Goal: Task Accomplishment & Management: Complete application form

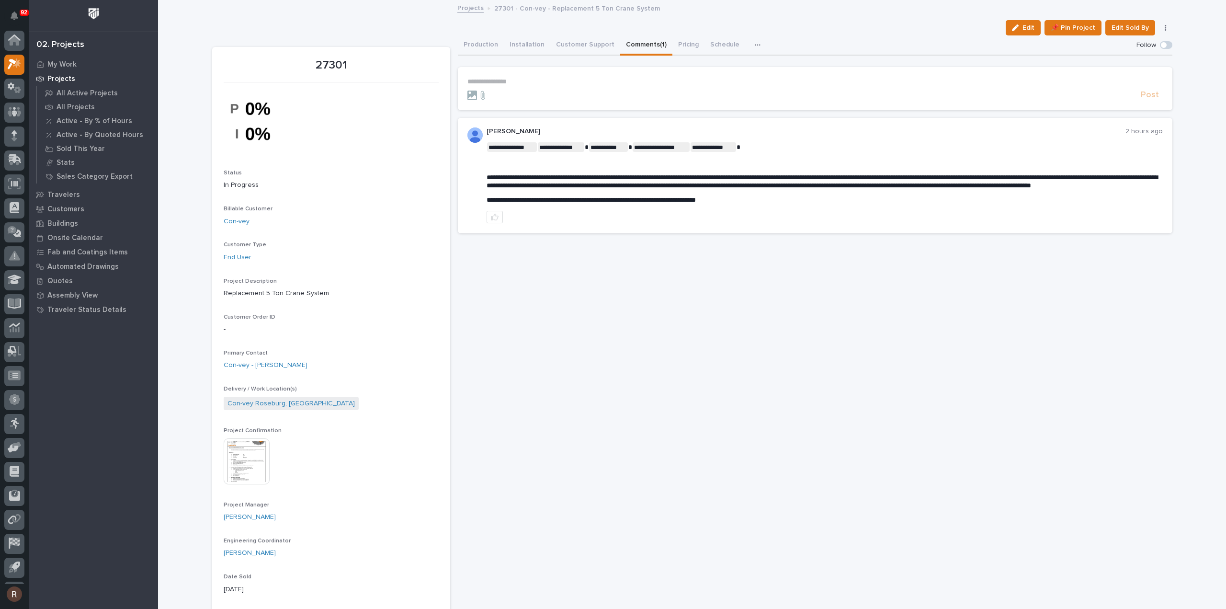
scroll to position [21, 0]
click at [468, 11] on link "Projects" at bounding box center [470, 7] width 26 height 11
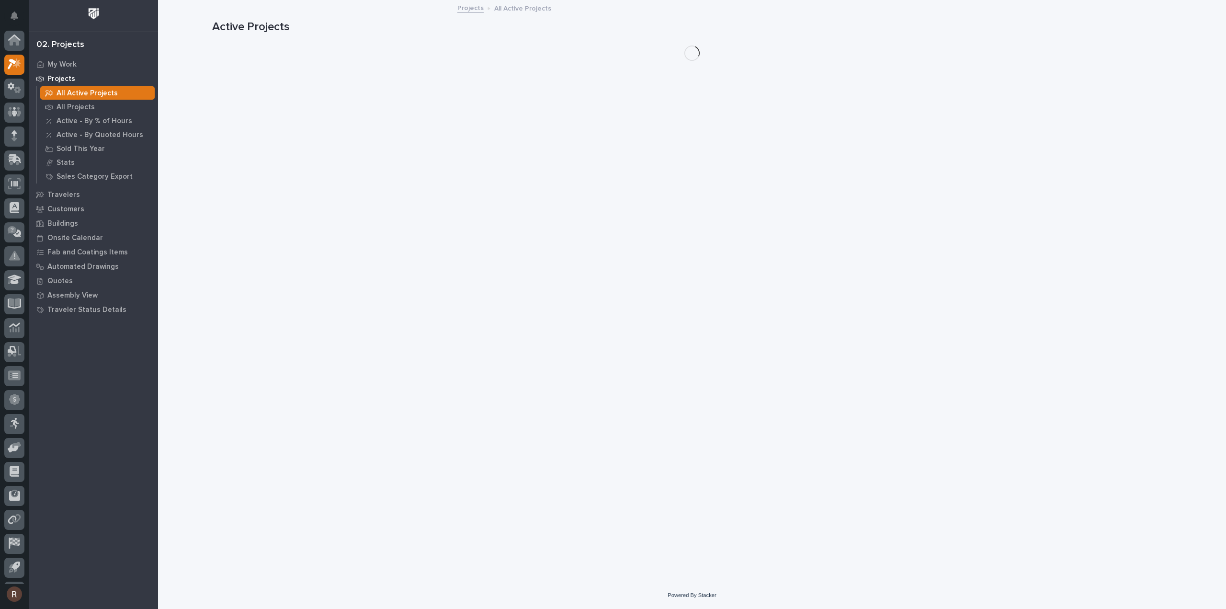
scroll to position [21, 0]
click at [85, 82] on div "Projects" at bounding box center [93, 78] width 124 height 13
click at [65, 61] on p "My Work" at bounding box center [61, 64] width 29 height 9
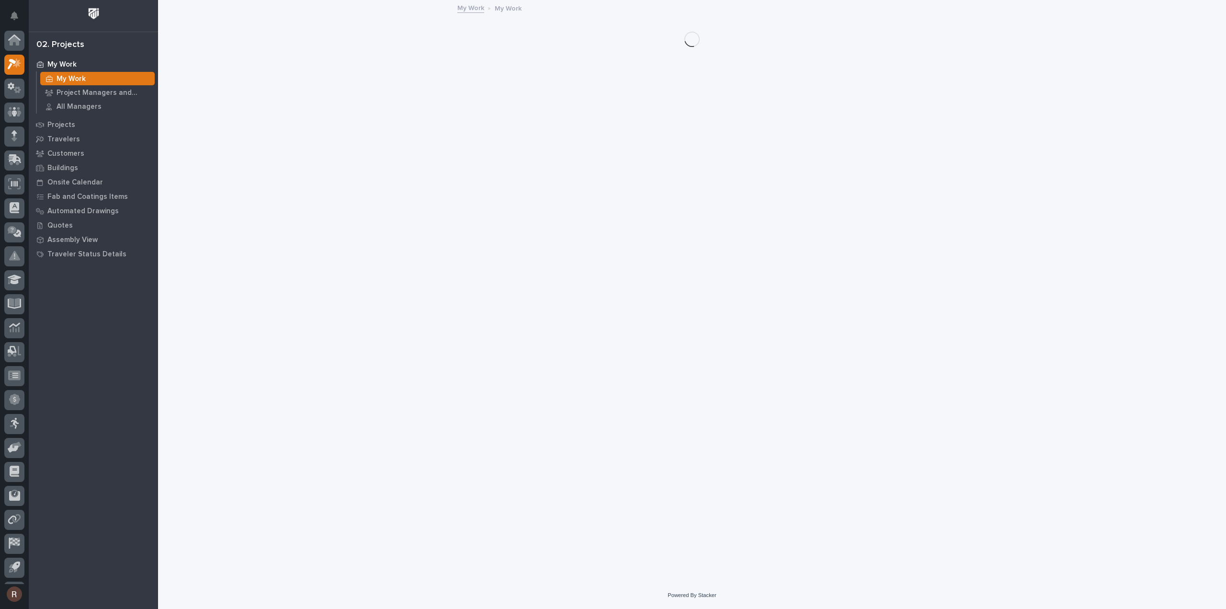
scroll to position [21, 0]
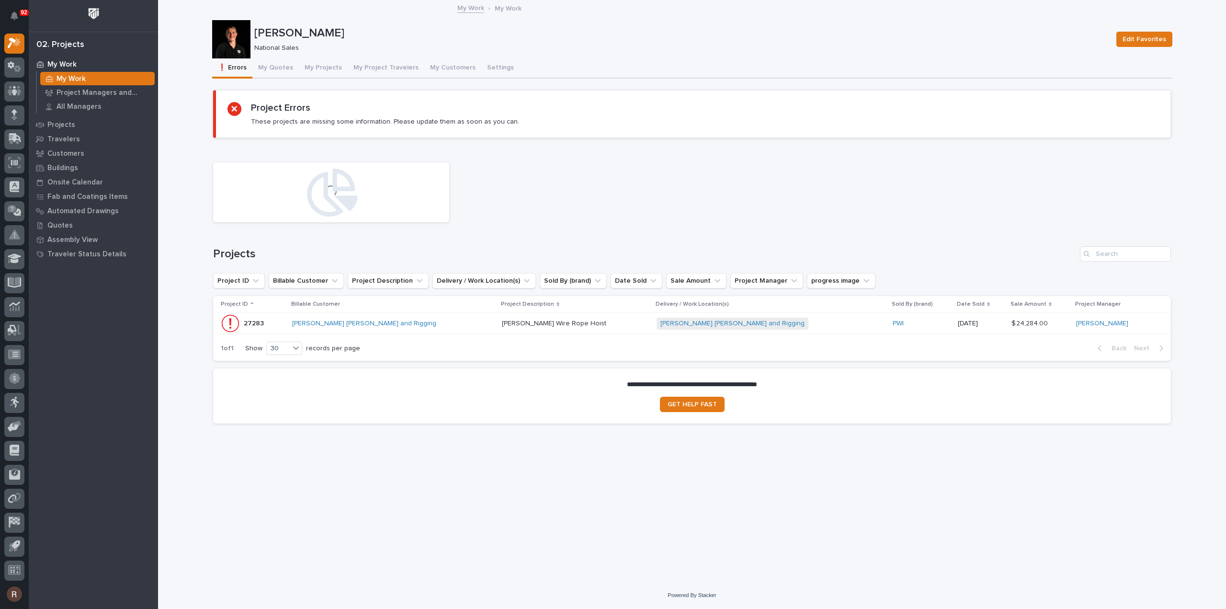
drag, startPoint x: 1131, startPoint y: 508, endPoint x: 1062, endPoint y: 493, distance: 70.4
click at [1131, 507] on div "Loading... Saving… Loading... Saving… [PERSON_NAME] Edit Favorites [PERSON_NAME…" at bounding box center [692, 279] width 970 height 556
click at [282, 65] on button "My Quotes" at bounding box center [275, 68] width 46 height 20
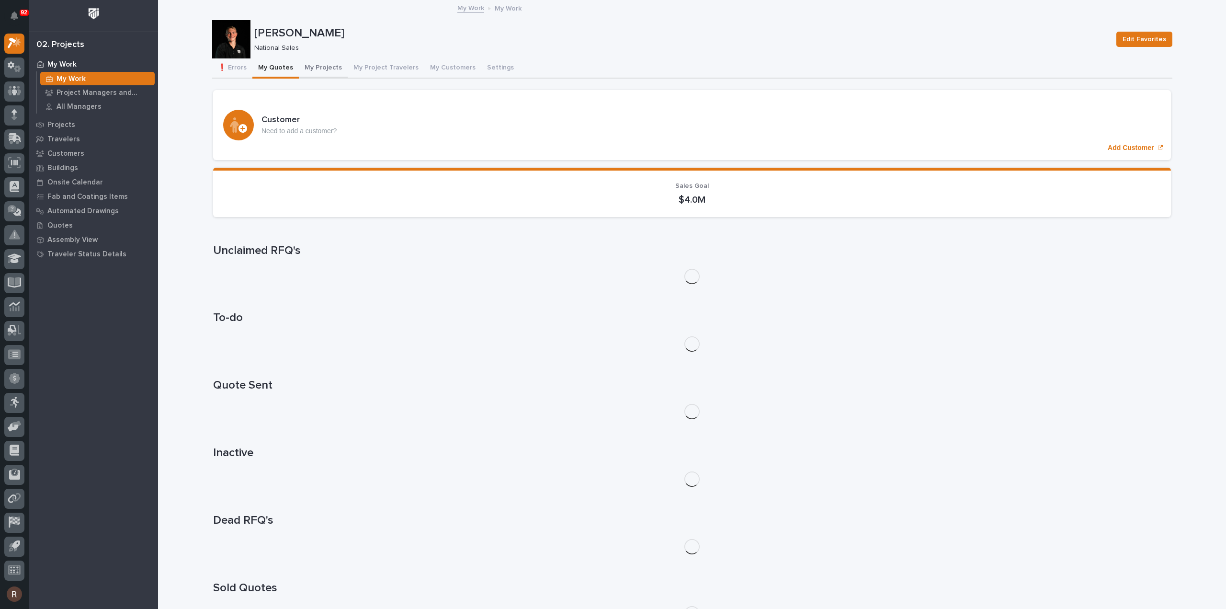
click at [295, 69] on div "❗ Errors My Quotes My Projects My Project Travelers My Customers Settings" at bounding box center [692, 68] width 960 height 20
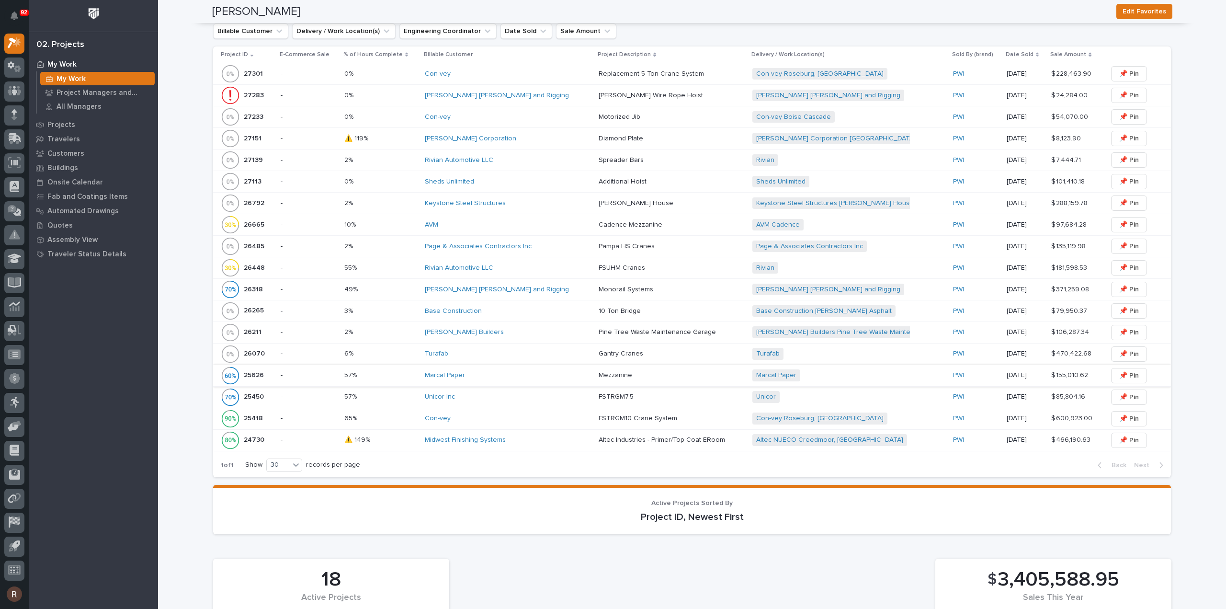
scroll to position [423, 0]
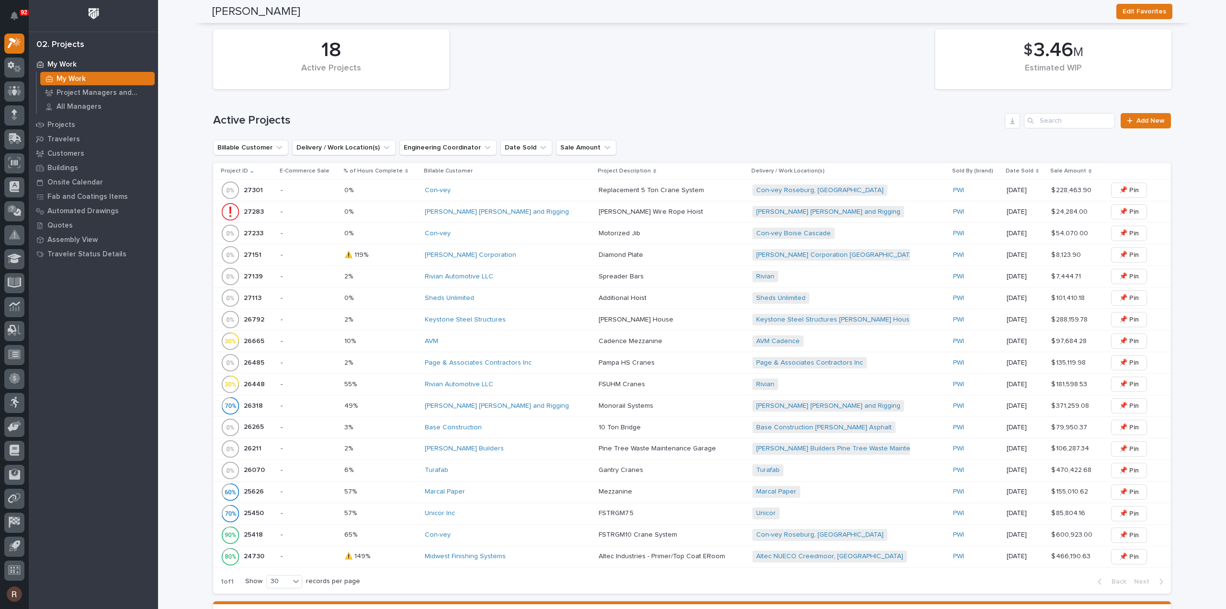
click at [414, 333] on div "10% 10%" at bounding box center [380, 341] width 73 height 16
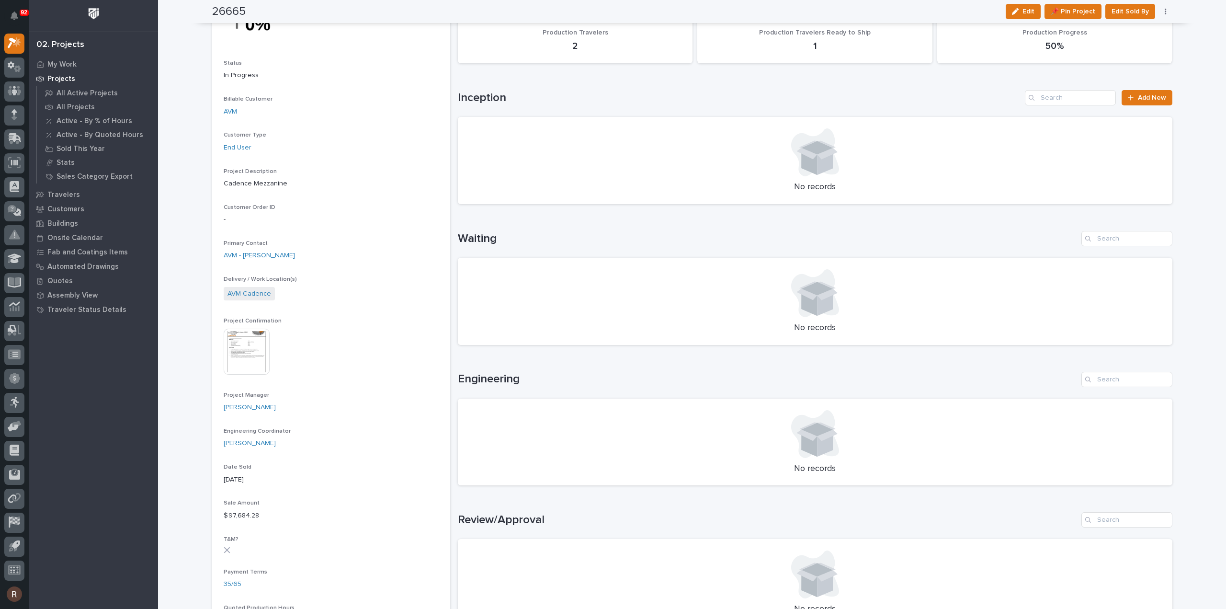
scroll to position [96, 0]
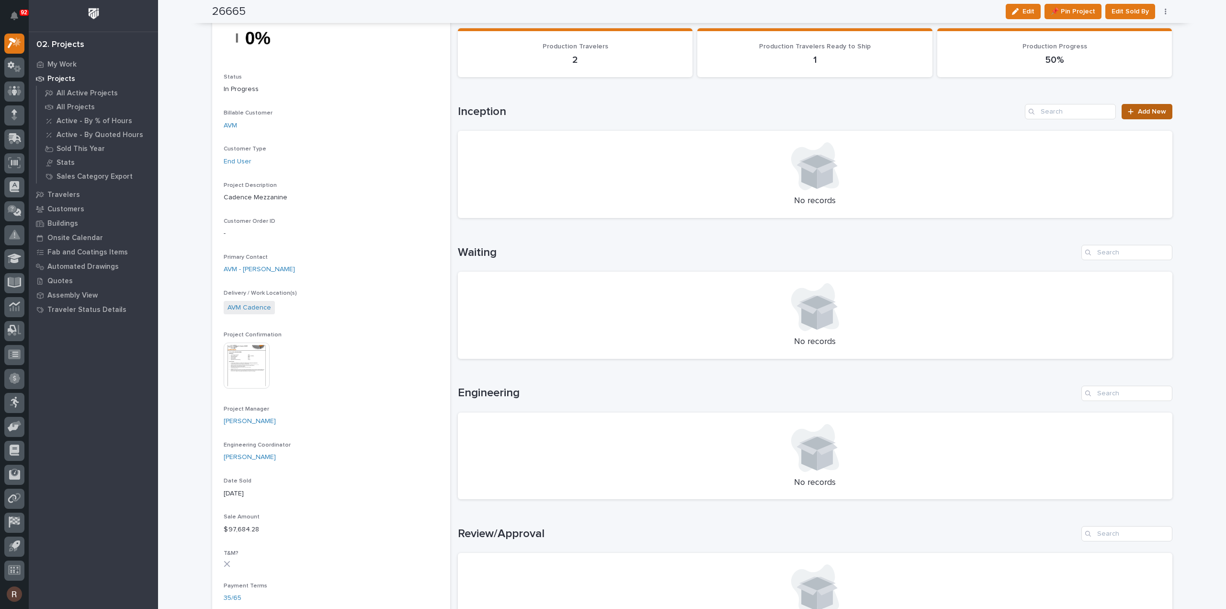
click at [1156, 115] on link "Add New" at bounding box center [1146, 111] width 50 height 15
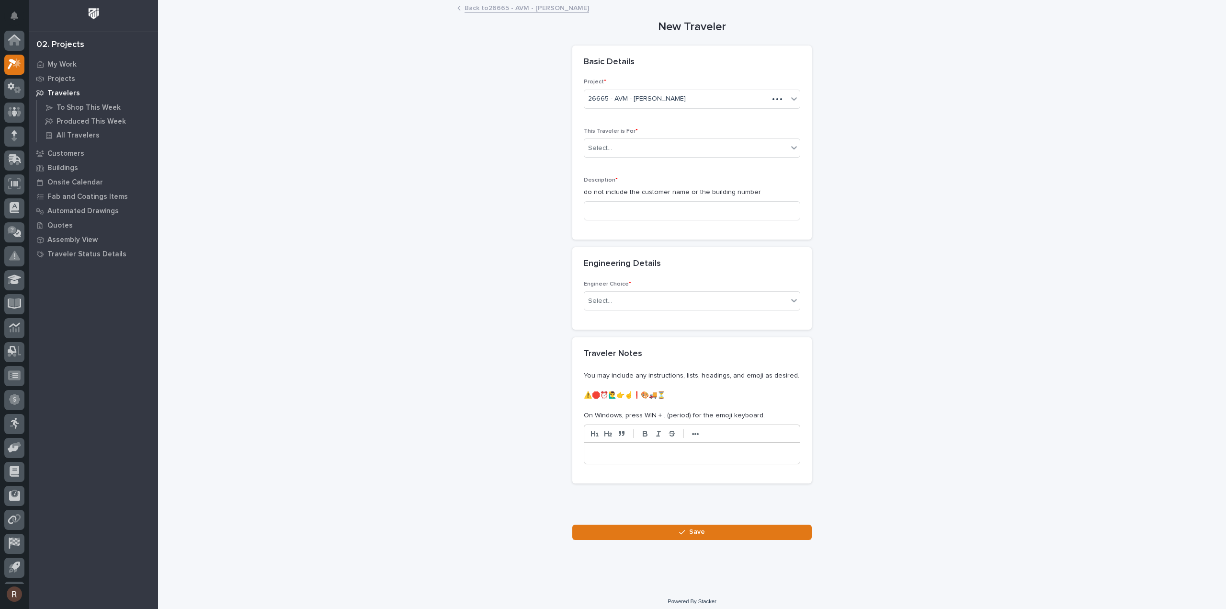
scroll to position [21, 0]
click at [621, 145] on div "Select..." at bounding box center [685, 148] width 203 height 16
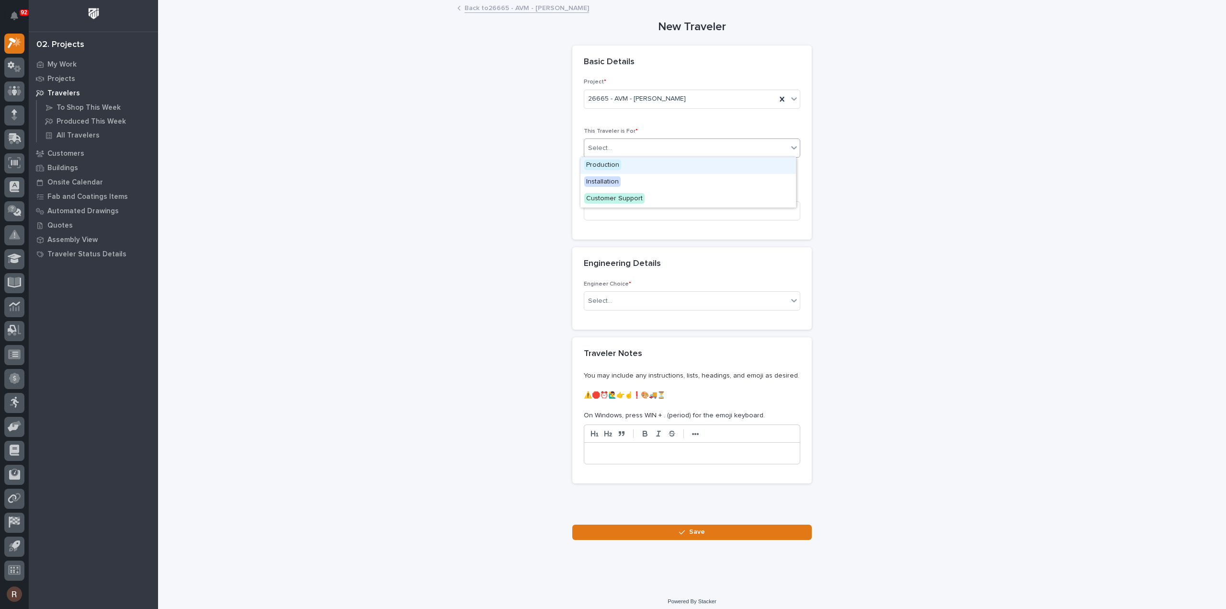
click at [600, 163] on span "Production" at bounding box center [602, 164] width 37 height 11
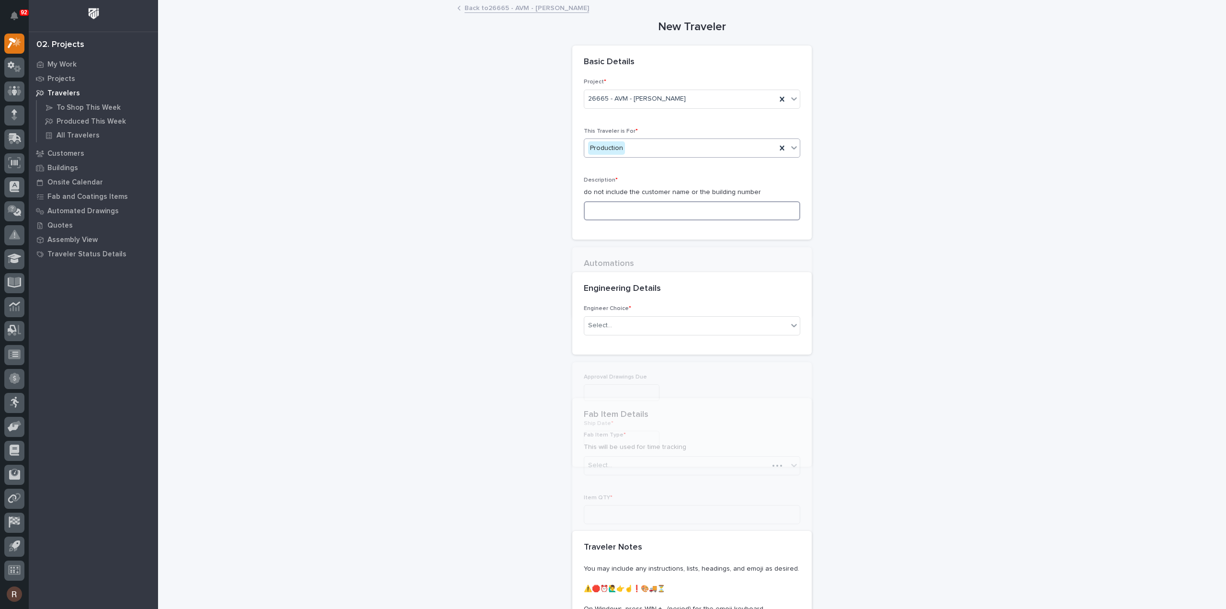
click at [606, 203] on input at bounding box center [692, 210] width 216 height 19
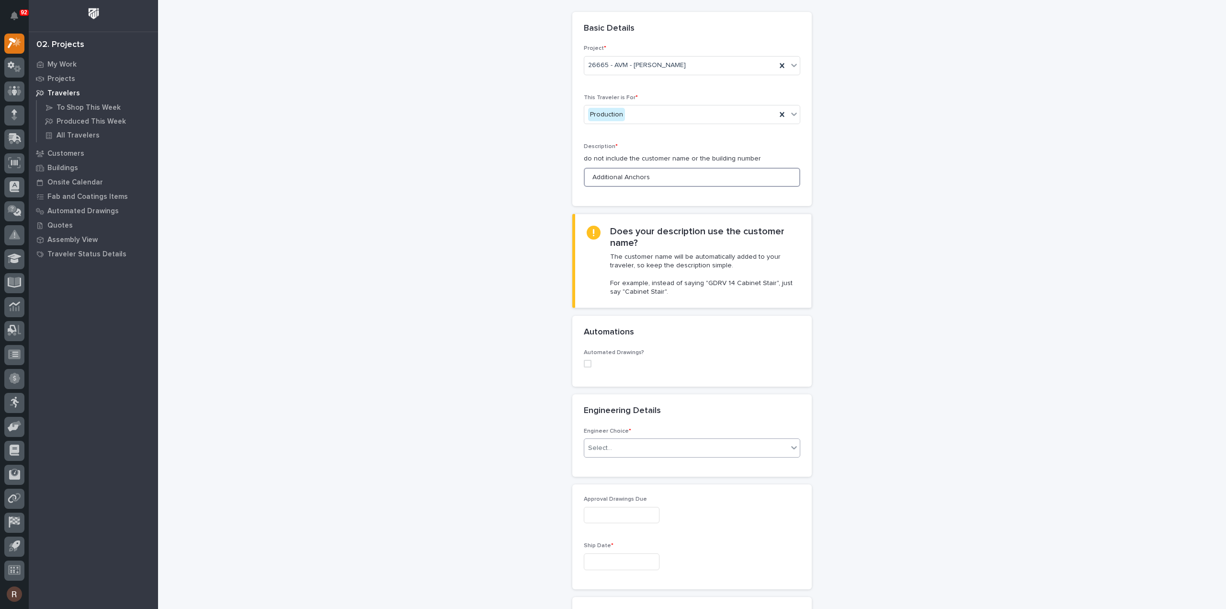
scroll to position [48, 0]
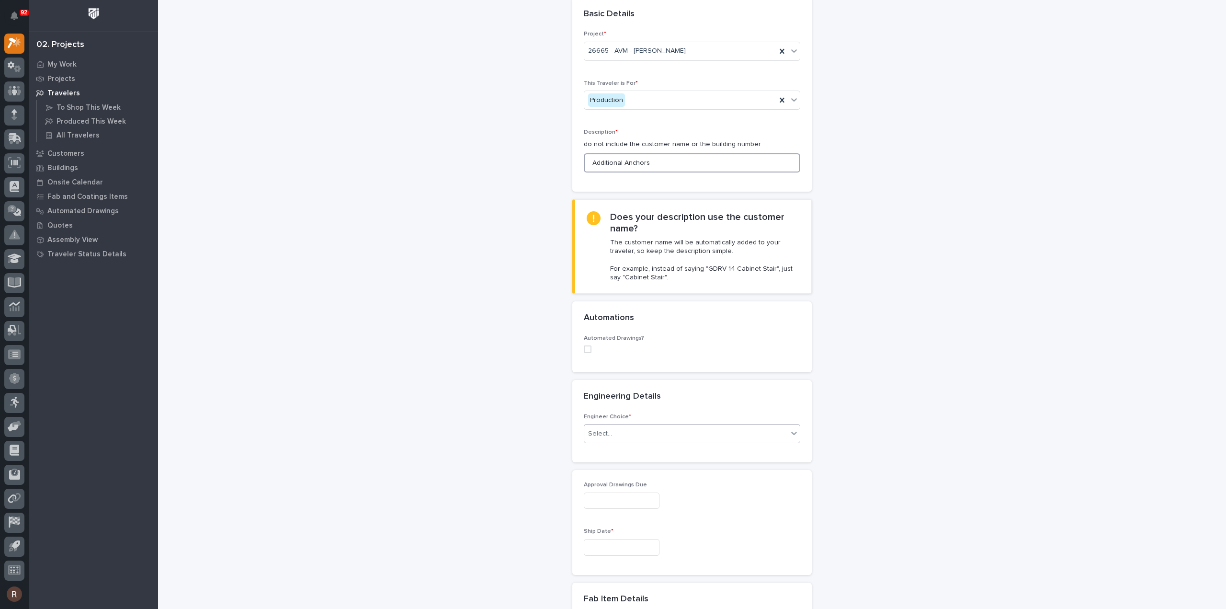
type input "Additional Anchors"
click at [606, 440] on div "Select..." at bounding box center [685, 434] width 203 height 16
click at [601, 463] on div "I want my coordinator to choose an engineer" at bounding box center [687, 467] width 215 height 17
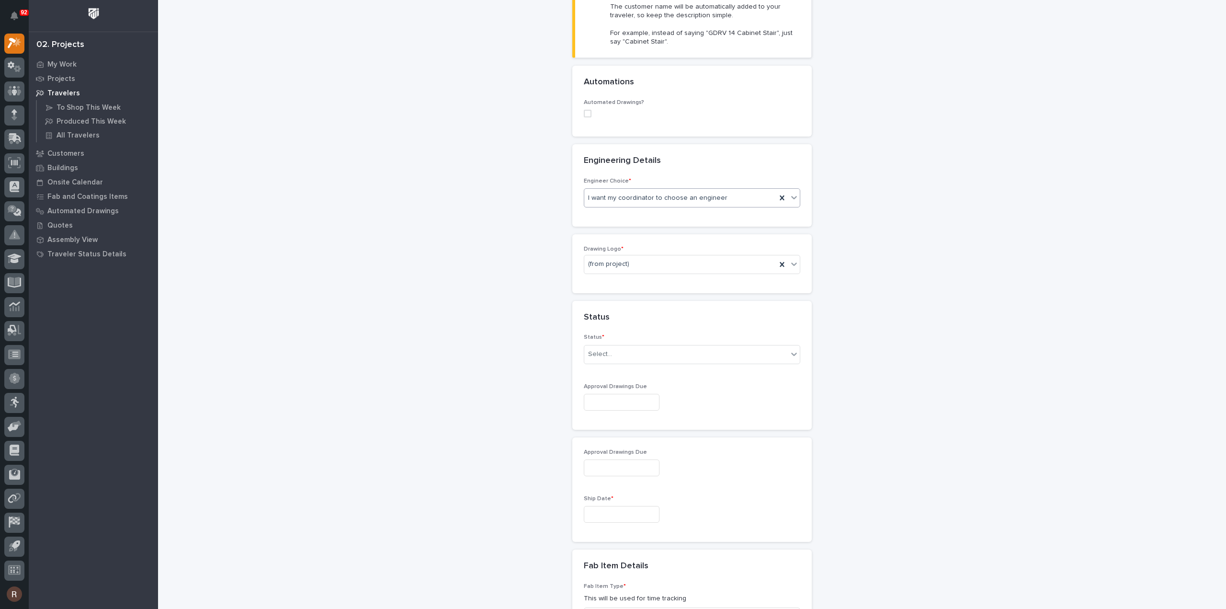
scroll to position [292, 0]
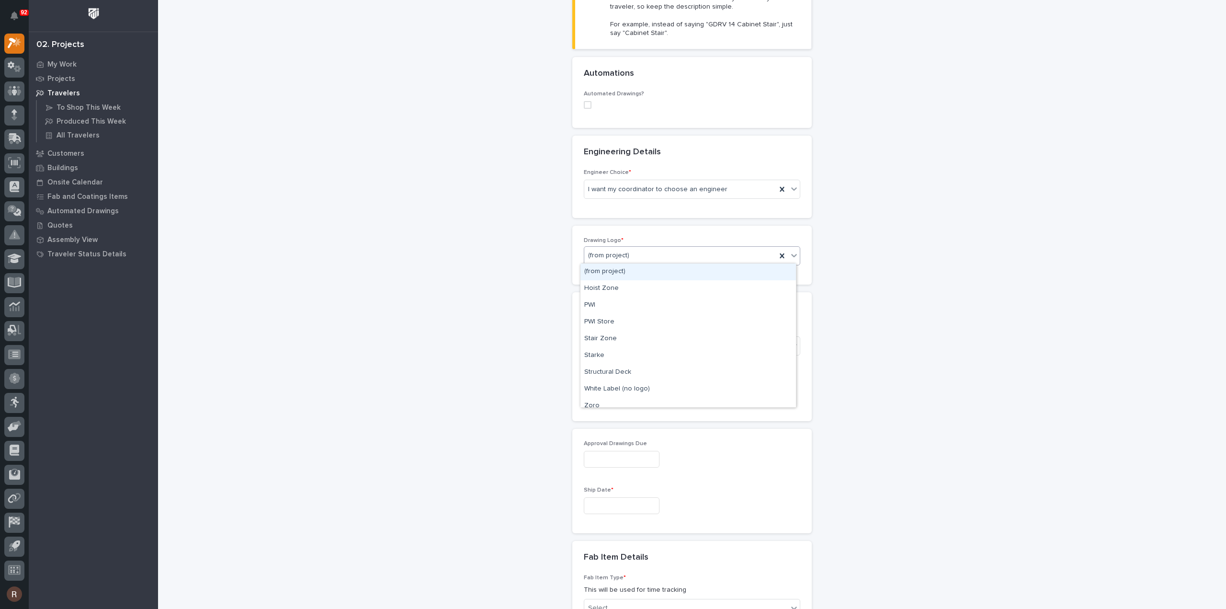
click at [612, 248] on div "(from project)" at bounding box center [680, 256] width 192 height 16
click at [586, 306] on div "PWI" at bounding box center [687, 305] width 215 height 17
click at [595, 336] on div "Select..." at bounding box center [692, 345] width 216 height 19
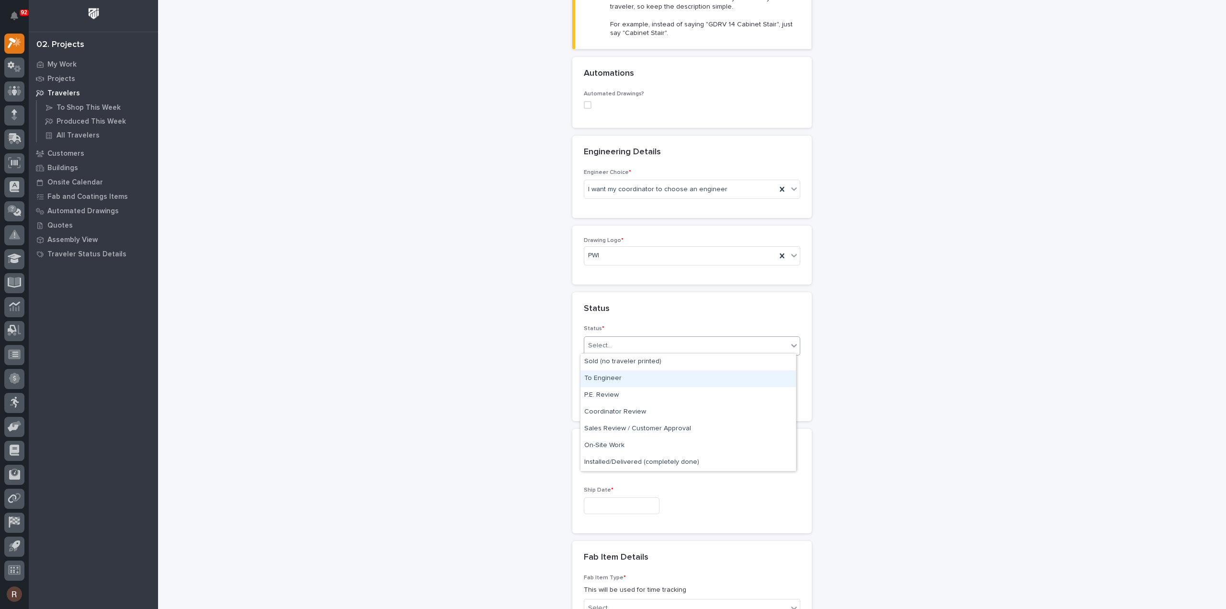
drag, startPoint x: 609, startPoint y: 367, endPoint x: 608, endPoint y: 381, distance: 13.9
click at [608, 381] on div "To Engineer" at bounding box center [687, 378] width 215 height 17
click at [600, 395] on input "text" at bounding box center [622, 393] width 76 height 17
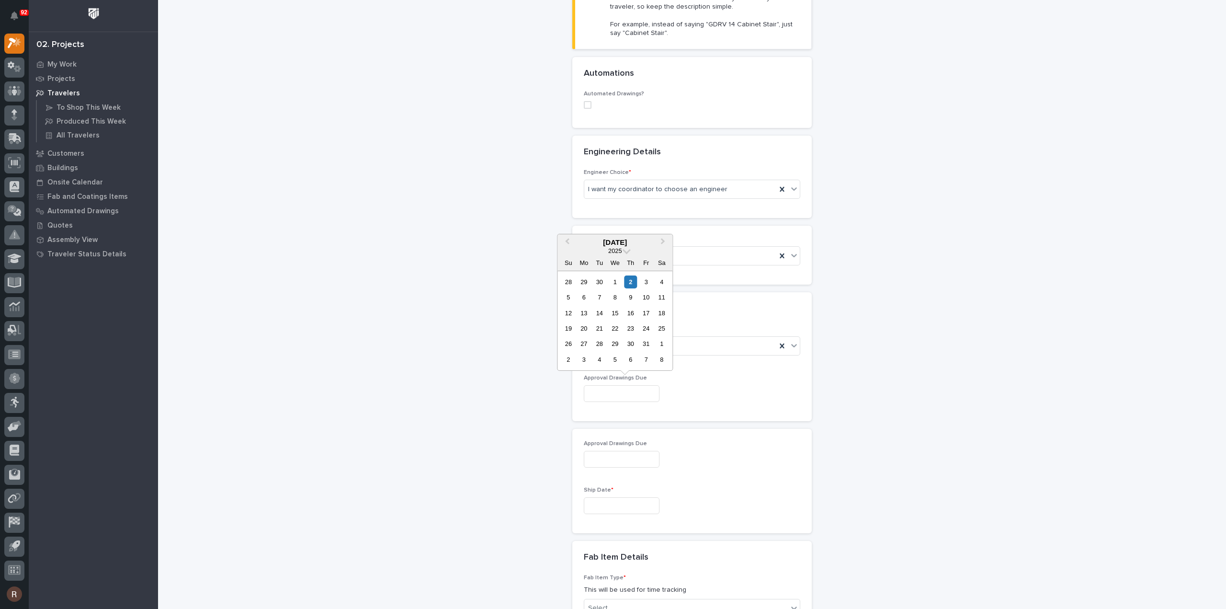
drag, startPoint x: 634, startPoint y: 283, endPoint x: 621, endPoint y: 358, distance: 75.9
click at [634, 283] on div "2" at bounding box center [630, 281] width 13 height 13
type input "**********"
click at [604, 497] on input "text" at bounding box center [622, 505] width 76 height 17
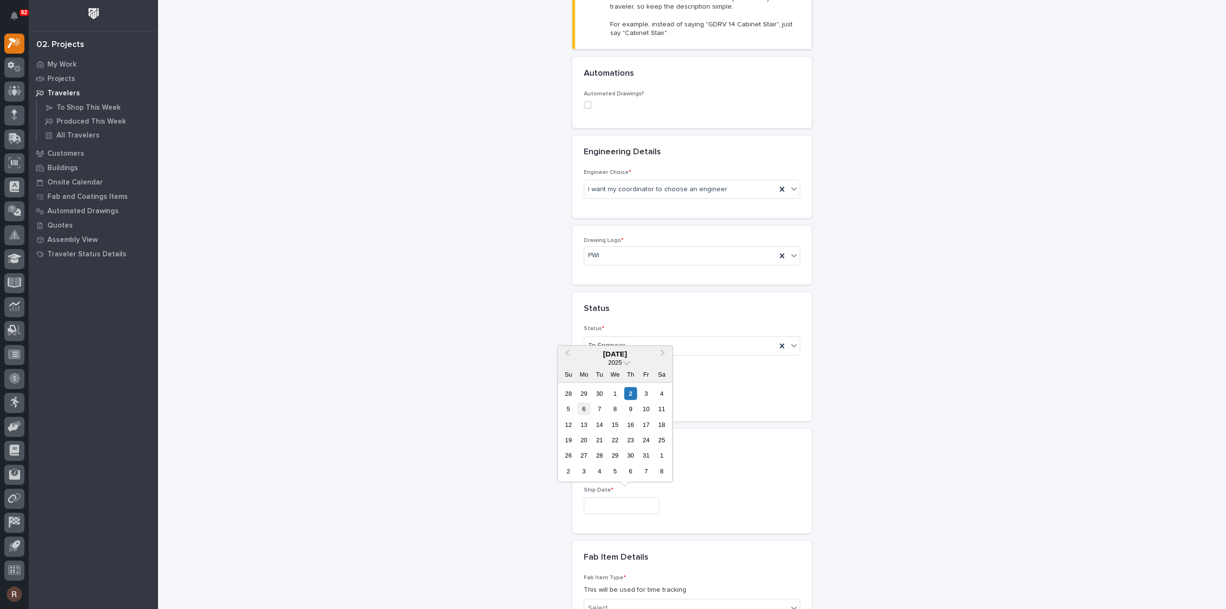
click at [578, 407] on div "6" at bounding box center [583, 408] width 13 height 13
type input "**********"
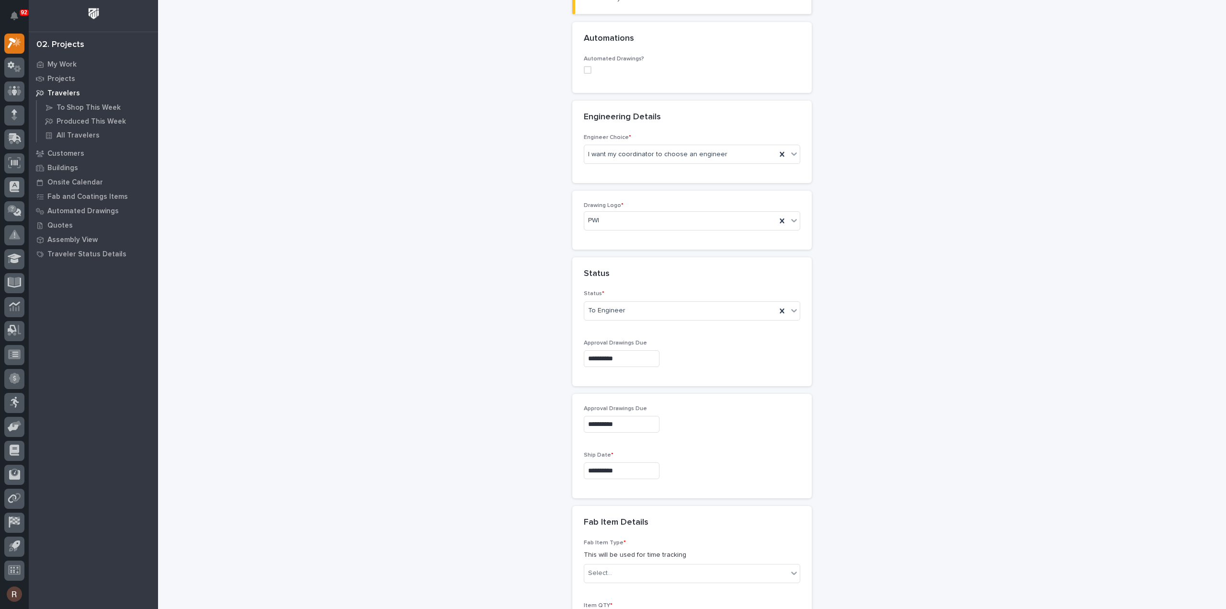
scroll to position [436, 0]
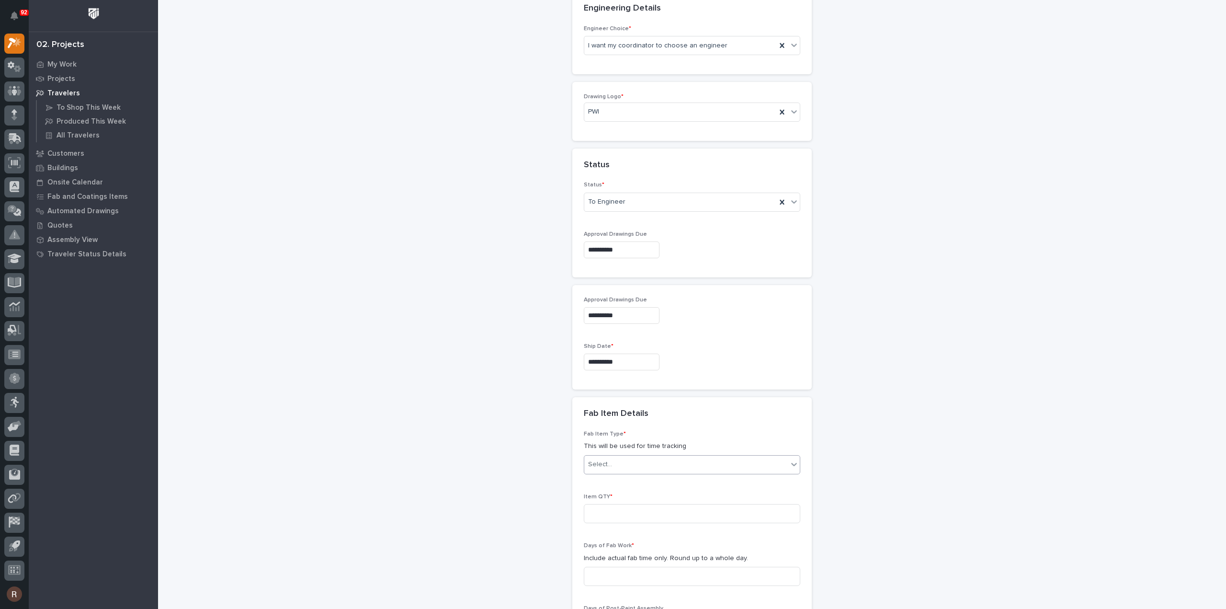
click at [613, 458] on div "Select..." at bounding box center [685, 464] width 203 height 16
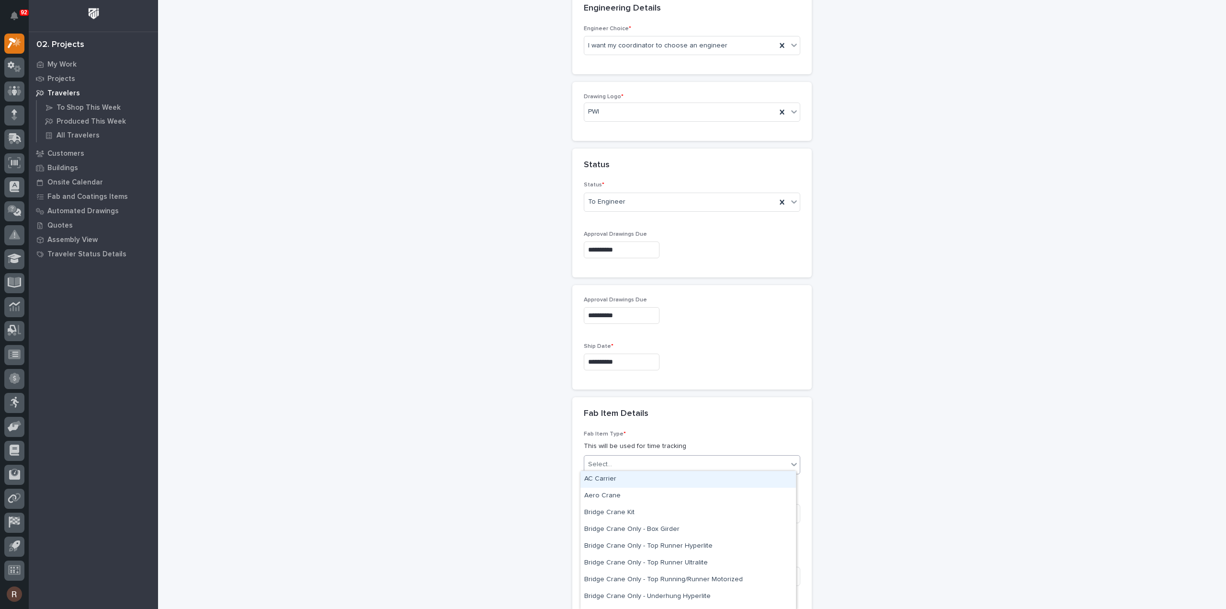
click at [616, 465] on div "Select..." at bounding box center [685, 464] width 203 height 16
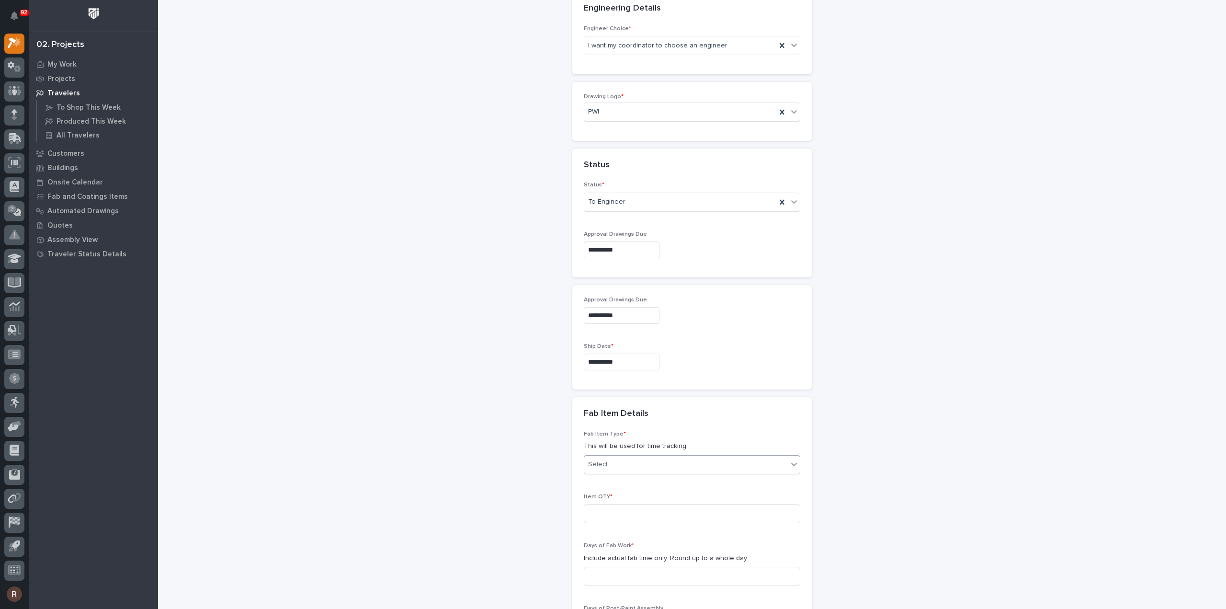
scroll to position [484, 0]
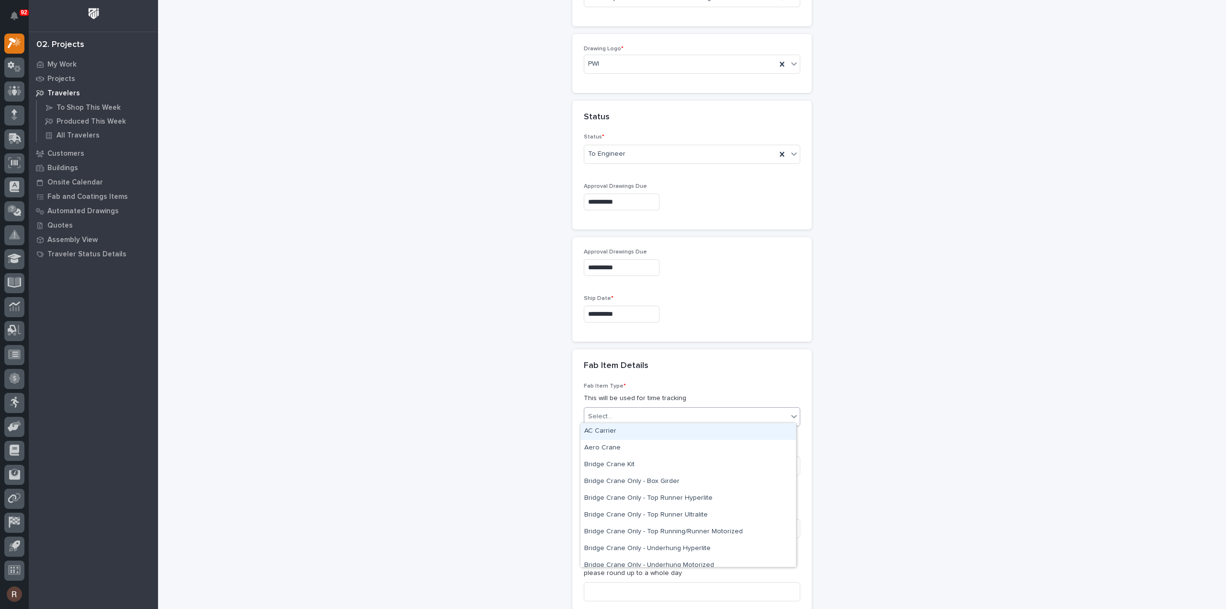
click at [662, 412] on div "Select..." at bounding box center [685, 416] width 203 height 16
type input "*"
type input "*****"
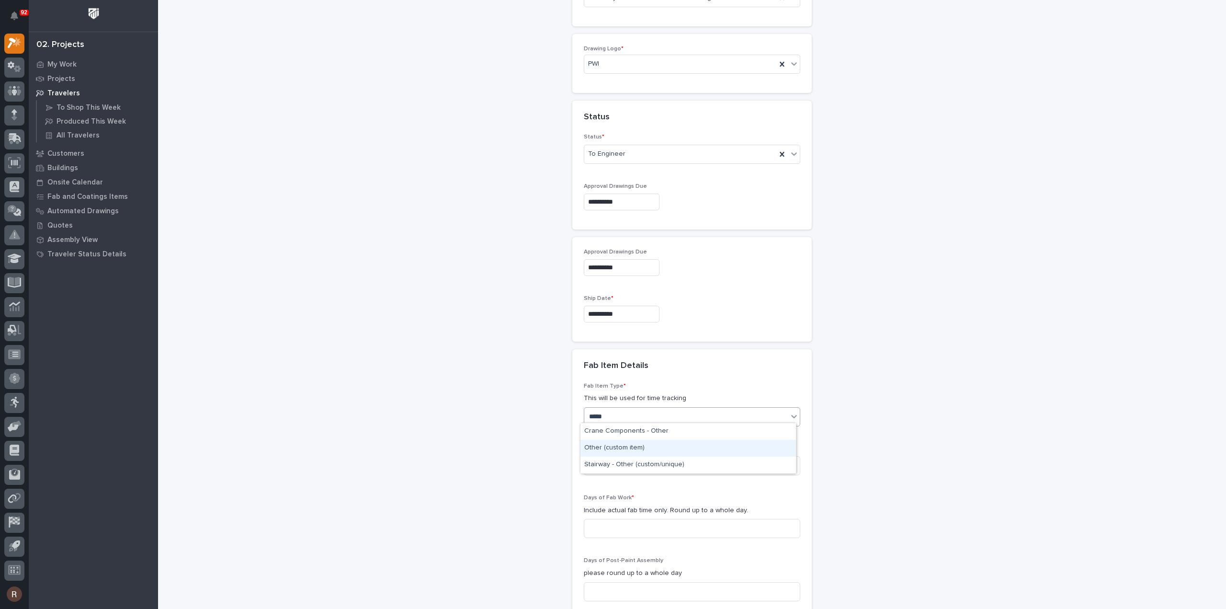
click at [618, 448] on div "Other (custom item)" at bounding box center [687, 448] width 215 height 17
click at [616, 456] on input at bounding box center [692, 465] width 216 height 19
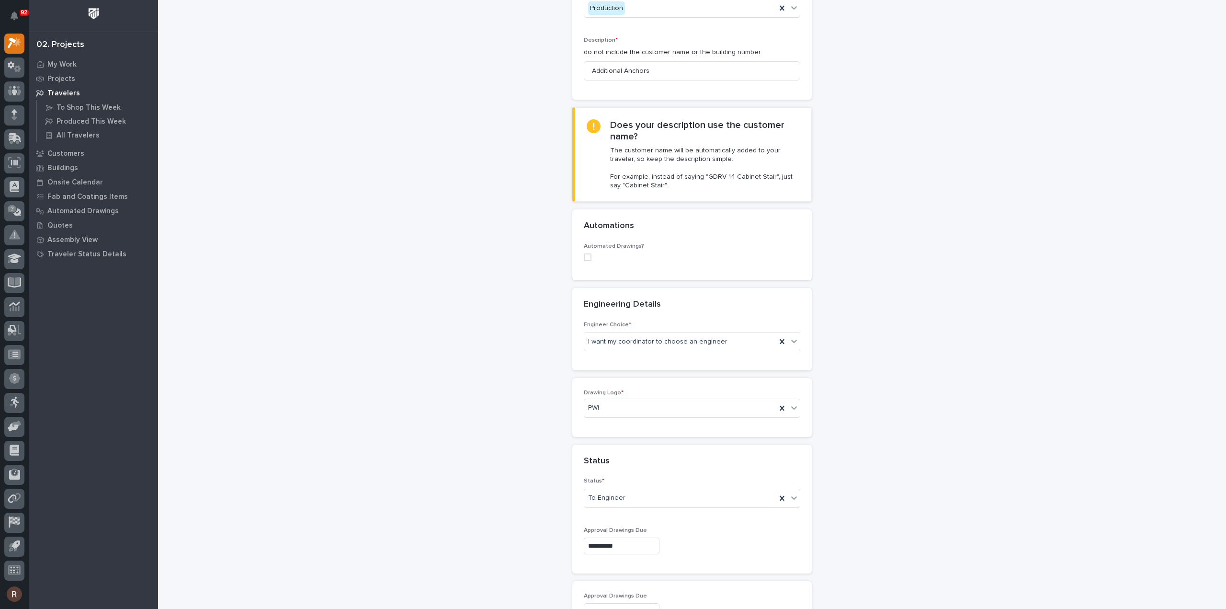
scroll to position [101, 0]
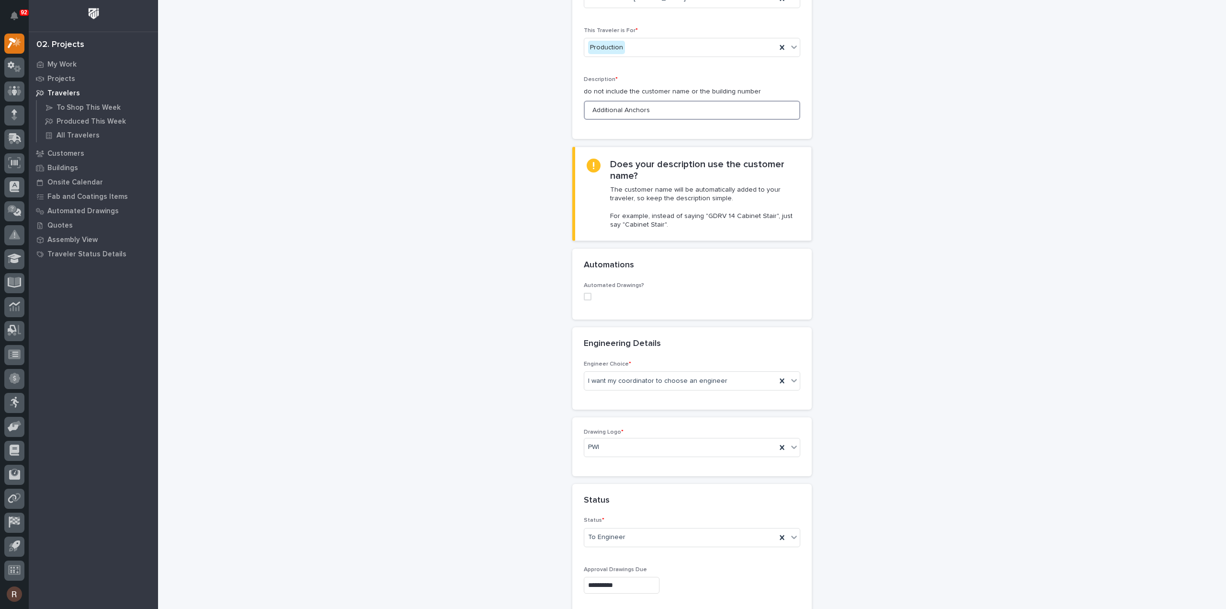
click at [654, 113] on input "Additional Anchors" at bounding box center [692, 110] width 216 height 19
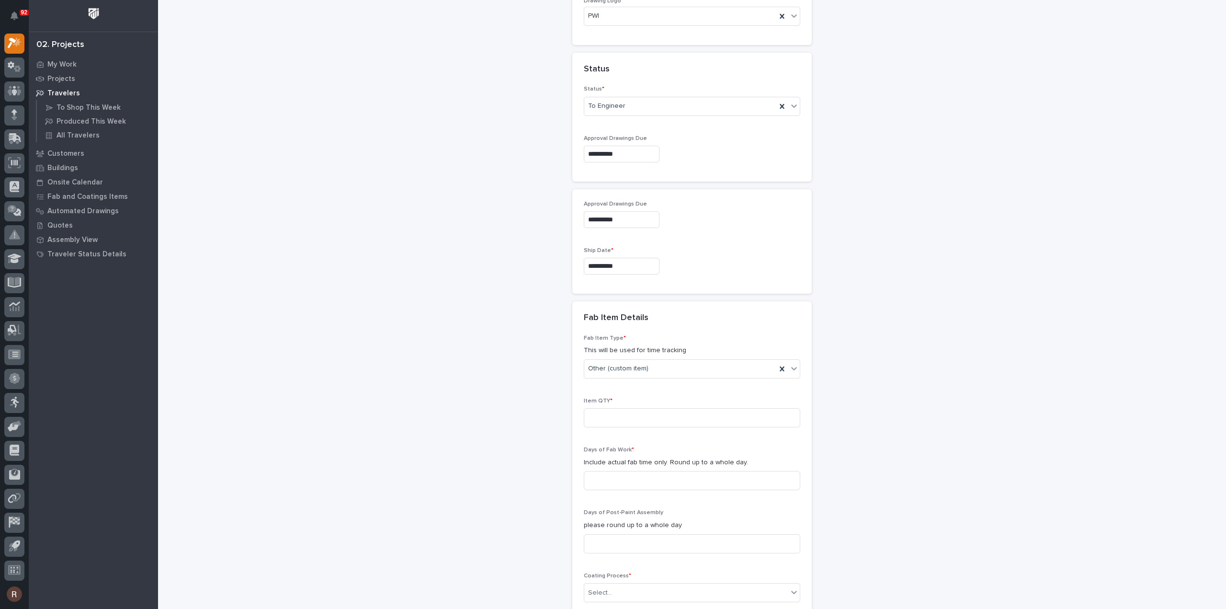
scroll to position [675, 0]
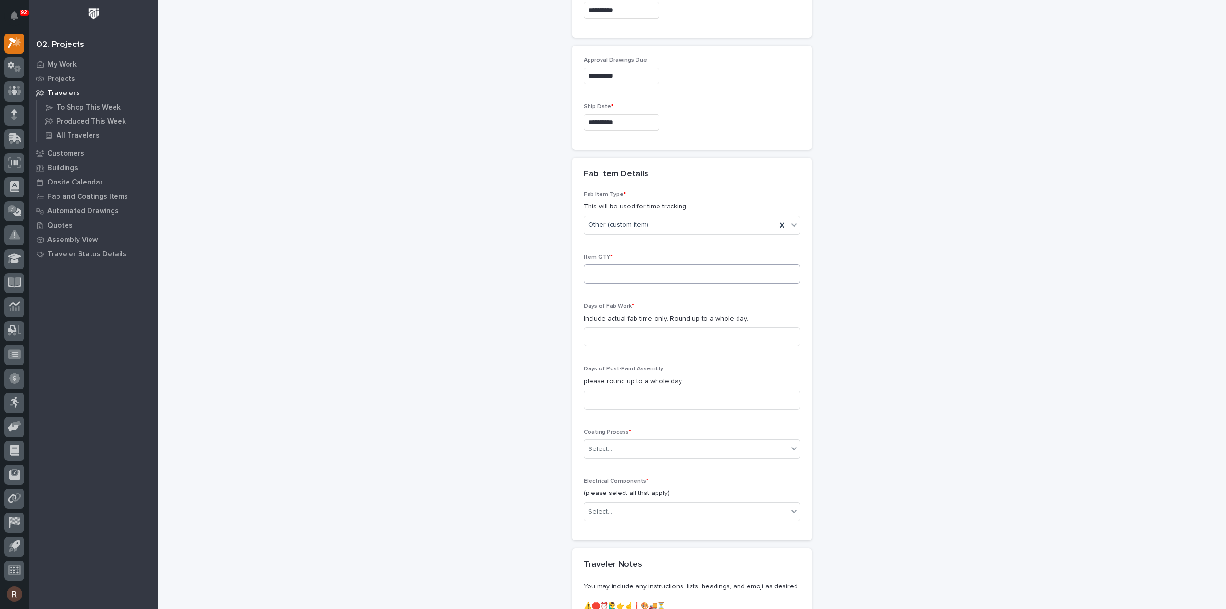
type input "Additional Anchors & Templates"
click at [607, 273] on input at bounding box center [692, 273] width 216 height 19
type input "3"
type input "1"
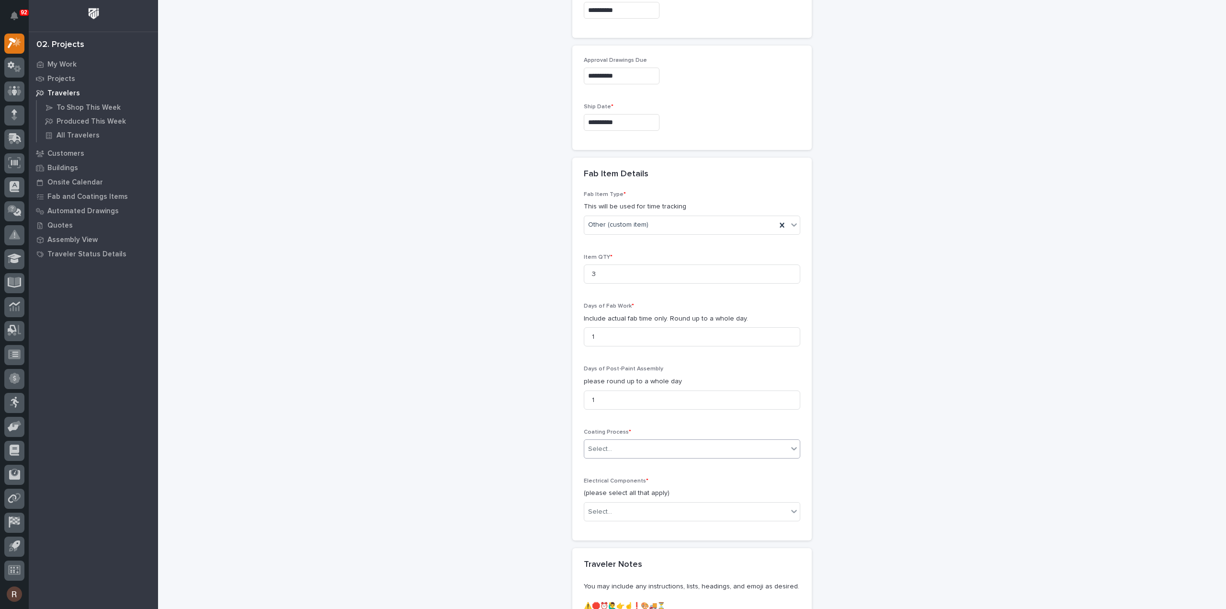
scroll to position [771, 0]
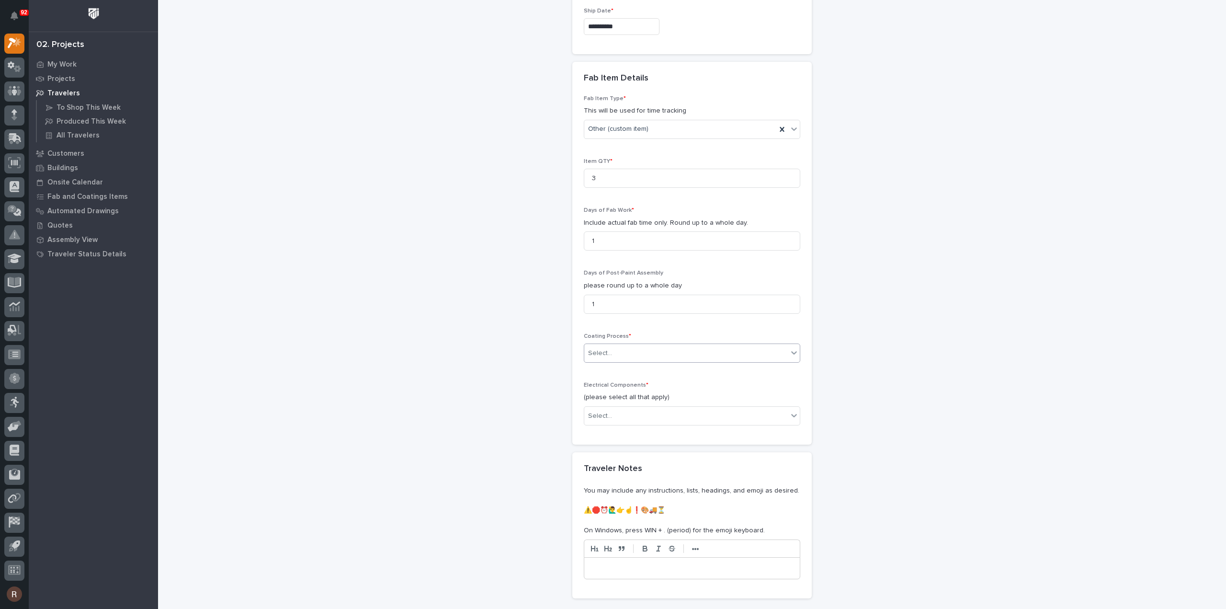
click at [597, 357] on div "Select..." at bounding box center [685, 353] width 203 height 16
click at [595, 384] on div "In-House Paint/Powder" at bounding box center [687, 384] width 215 height 17
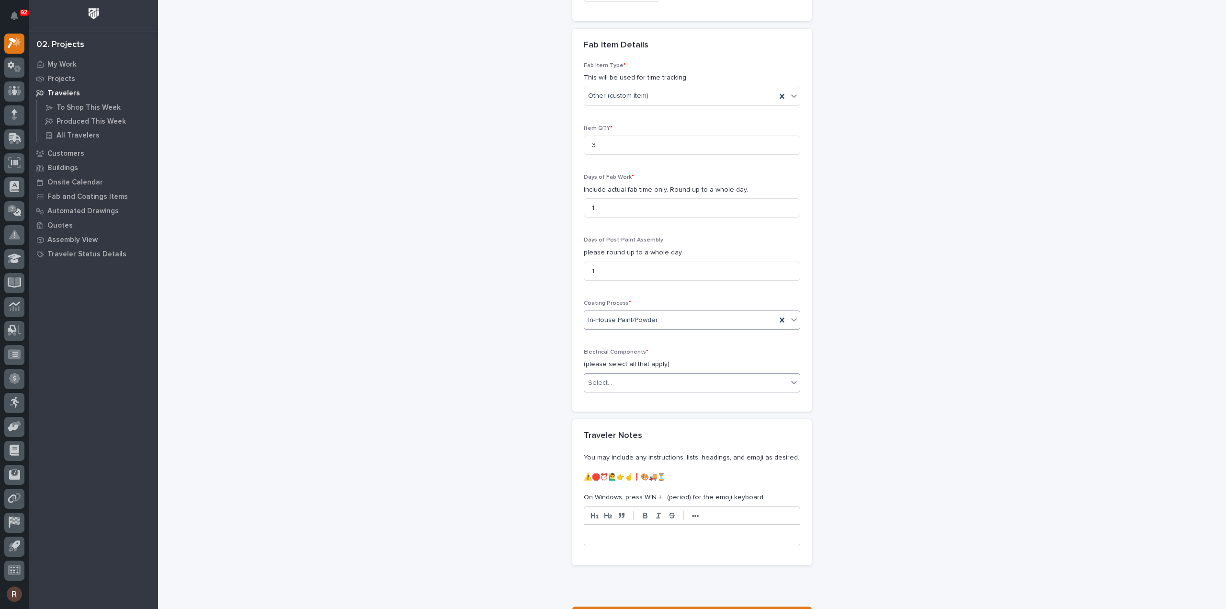
scroll to position [819, 0]
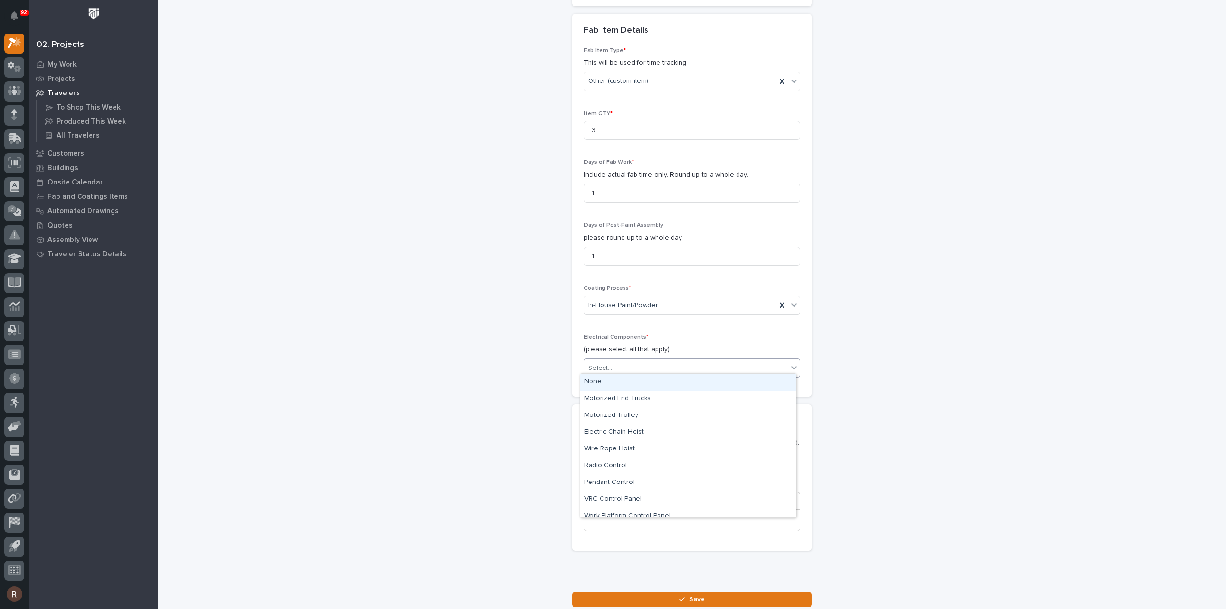
click at [640, 360] on div "Select..." at bounding box center [685, 368] width 203 height 16
click at [598, 387] on div "None" at bounding box center [687, 381] width 215 height 17
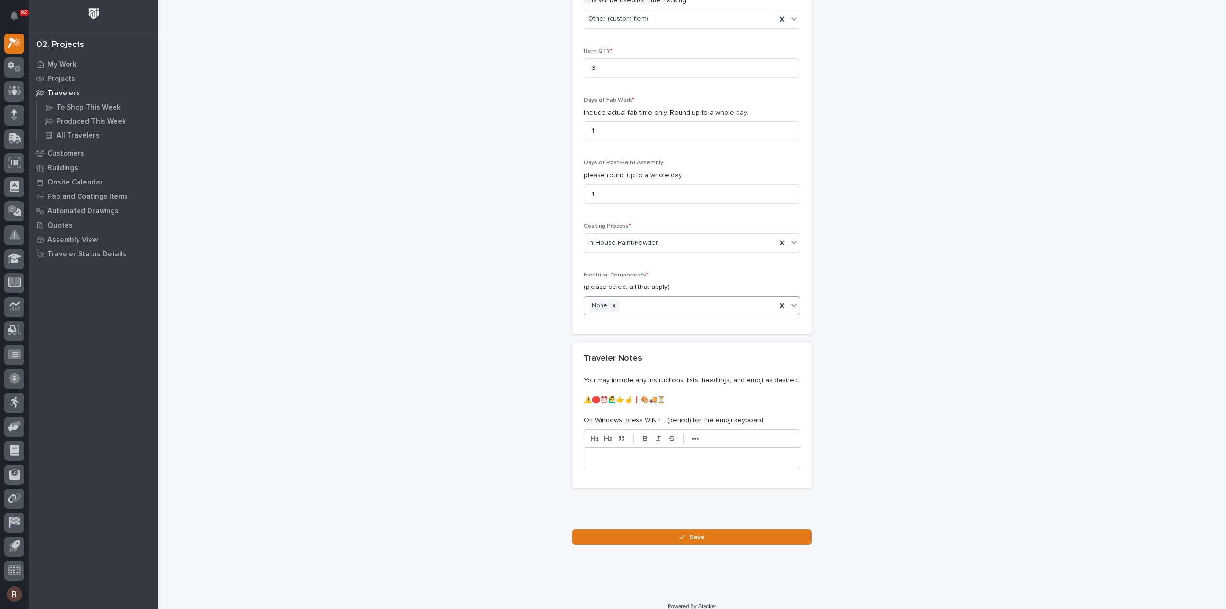
scroll to position [887, 0]
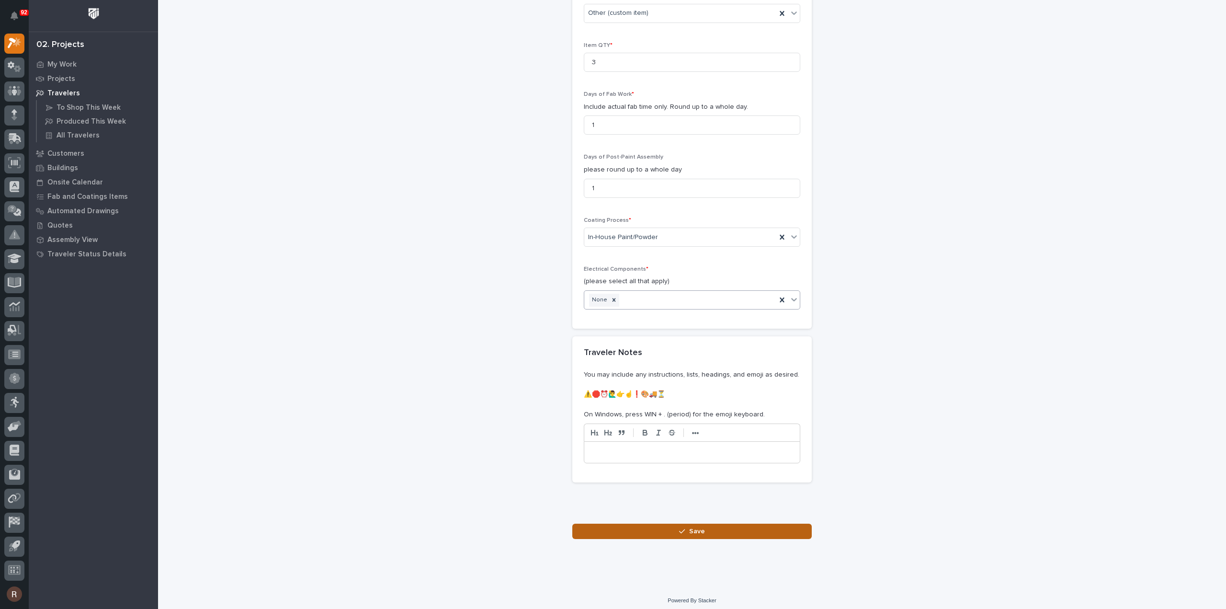
click at [668, 523] on button "Save" at bounding box center [691, 530] width 239 height 15
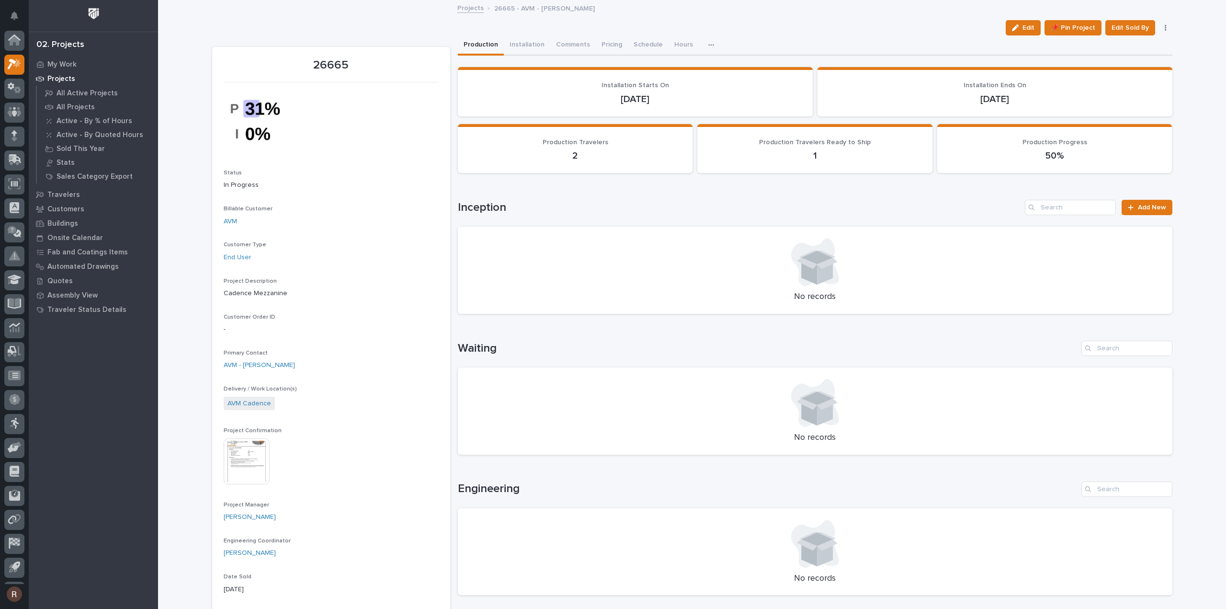
scroll to position [21, 0]
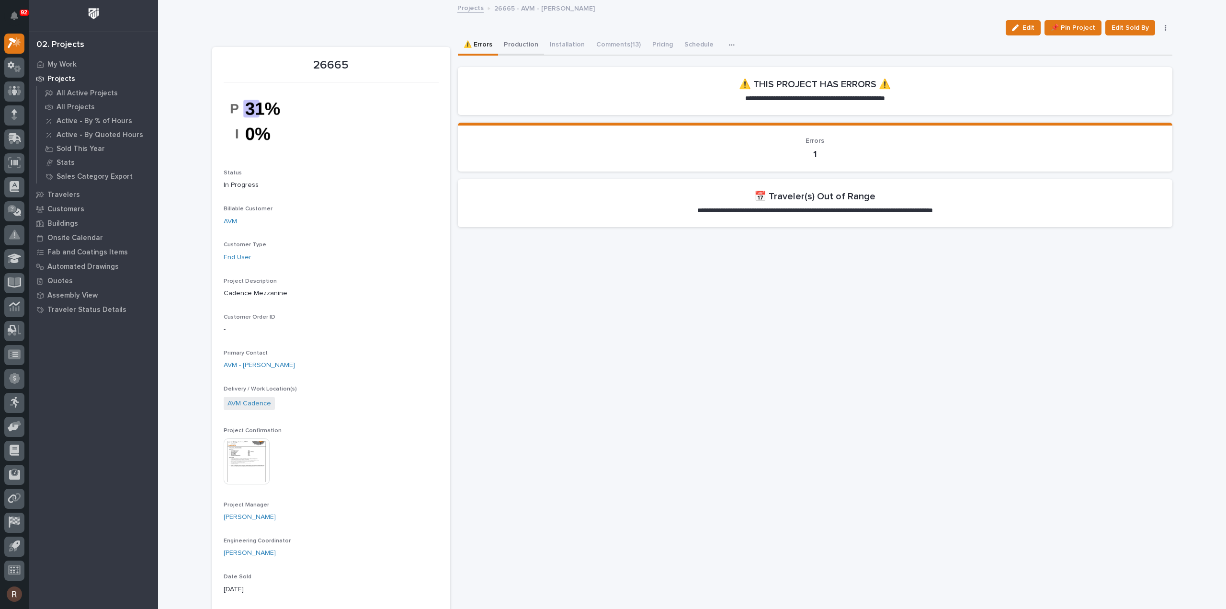
click at [529, 42] on button "Production" at bounding box center [521, 45] width 46 height 20
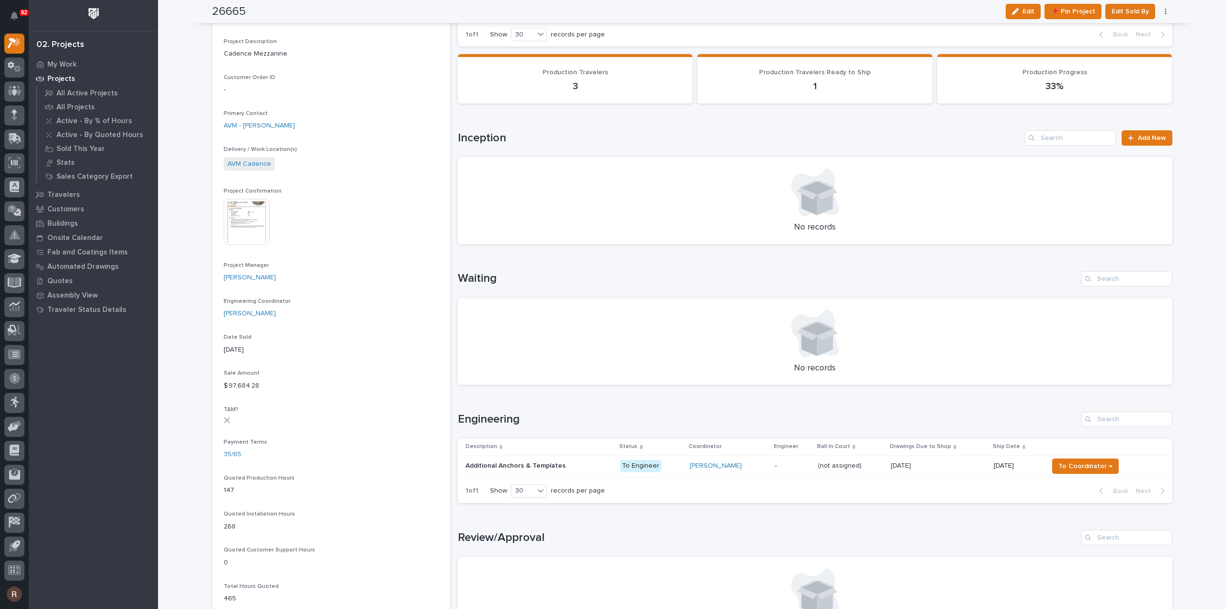
scroll to position [335, 0]
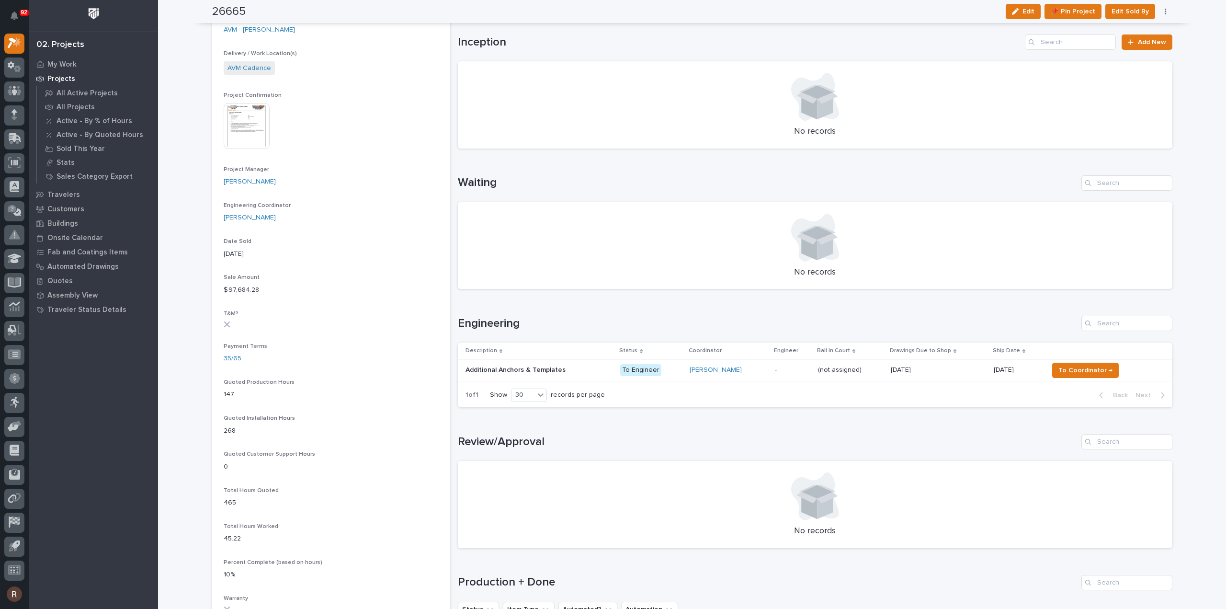
click at [756, 373] on div "[PERSON_NAME]" at bounding box center [728, 370] width 78 height 8
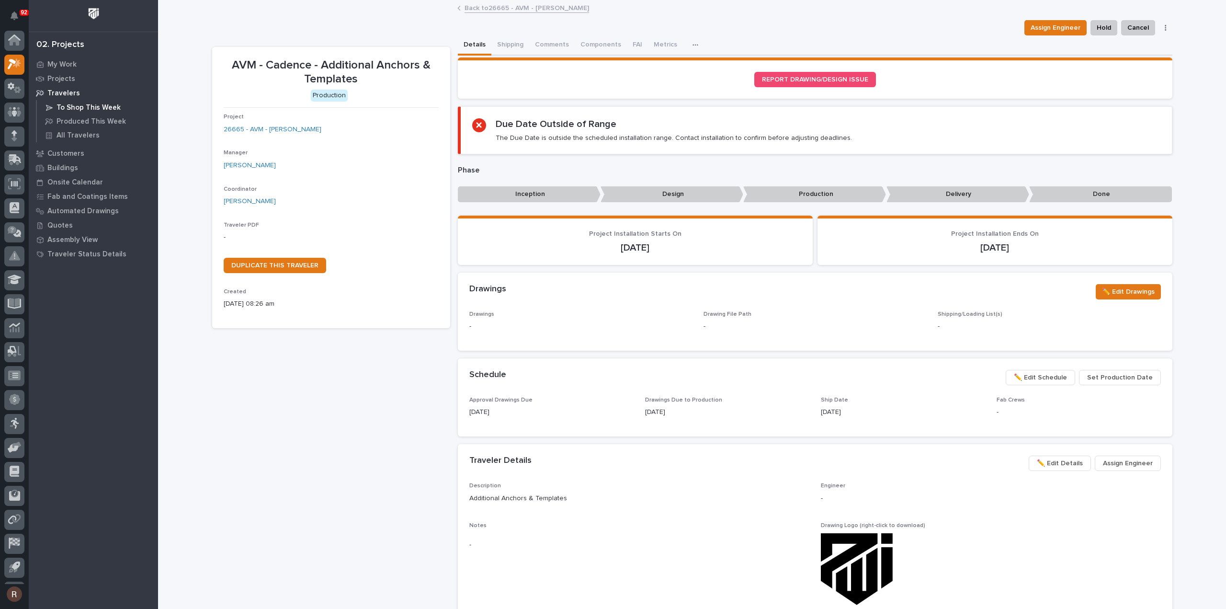
scroll to position [21, 0]
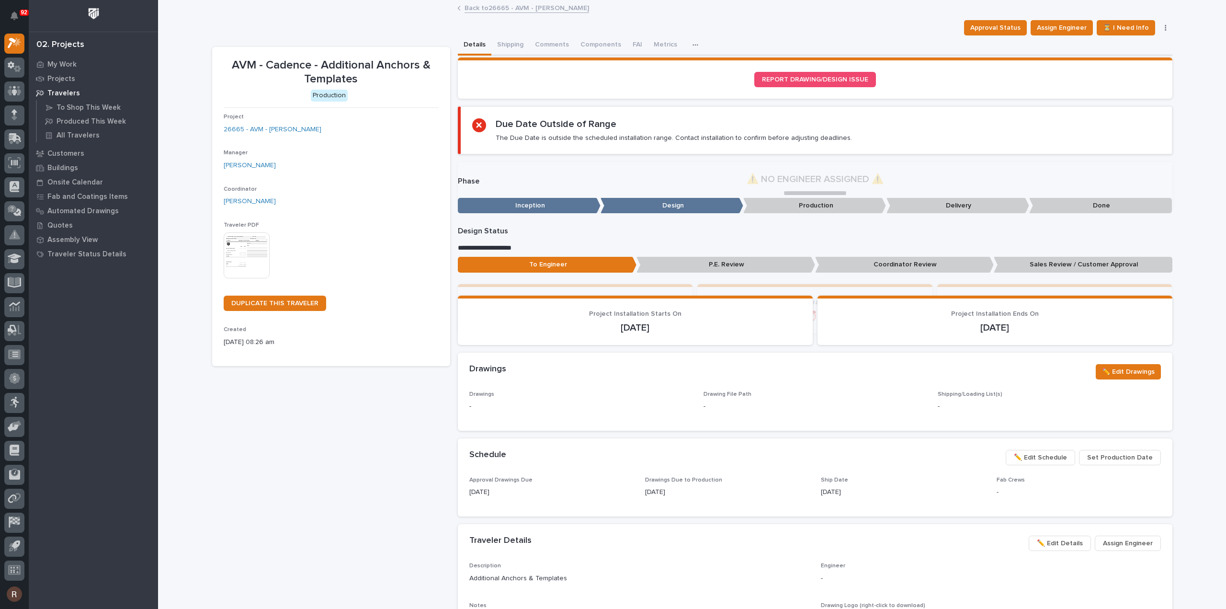
click at [245, 253] on img at bounding box center [247, 255] width 46 height 46
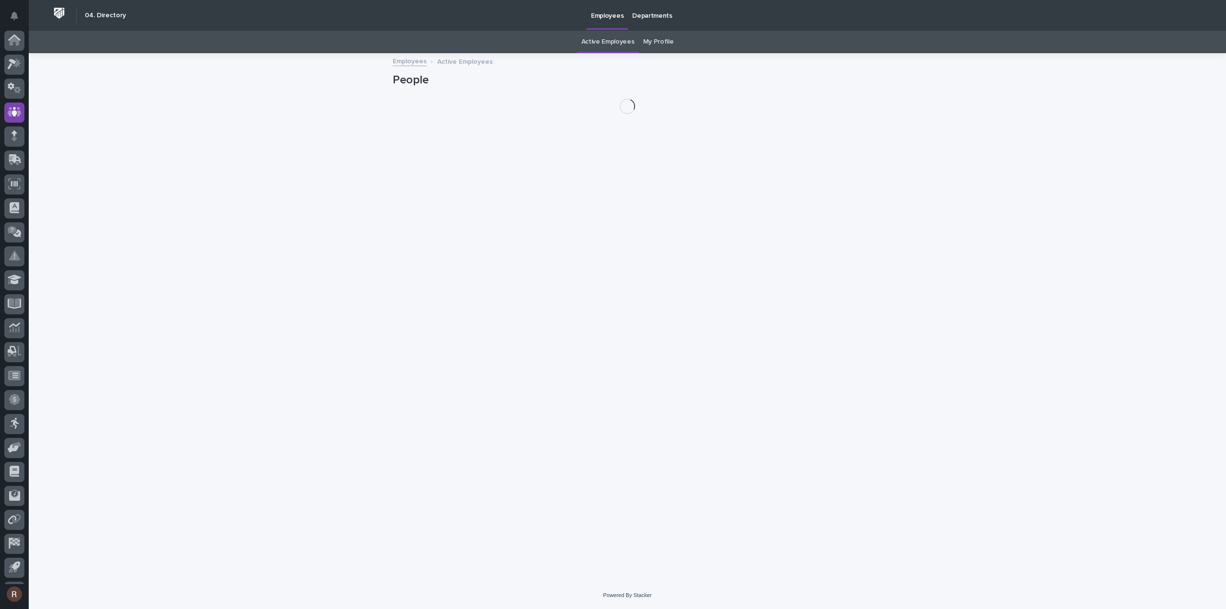
scroll to position [21, 0]
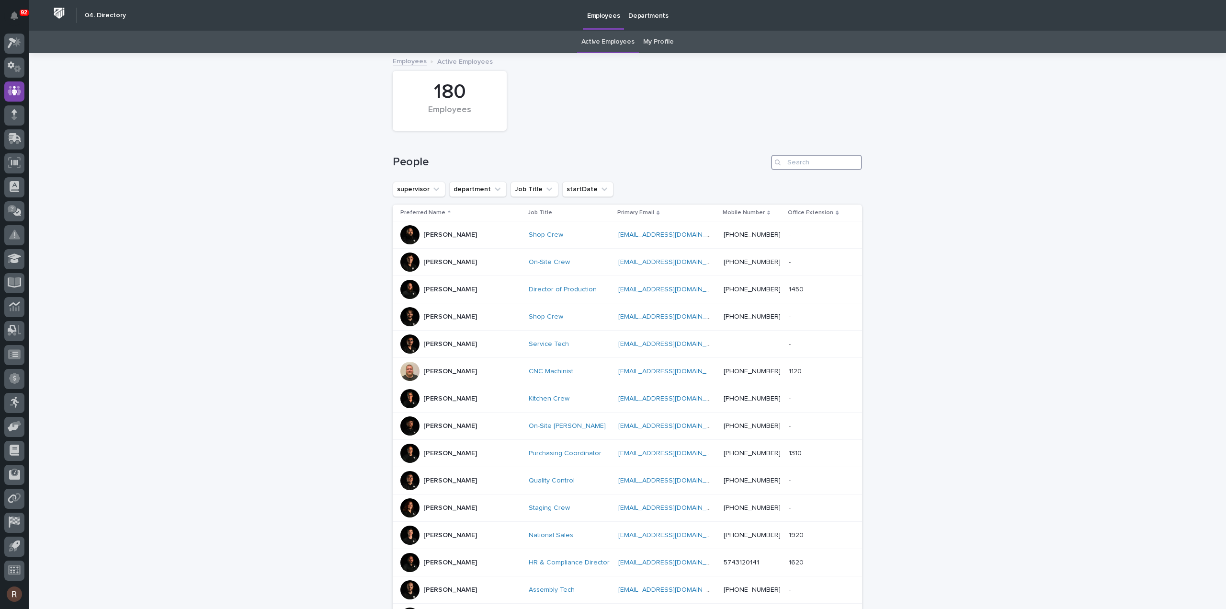
click at [785, 162] on input "Search" at bounding box center [816, 162] width 91 height 15
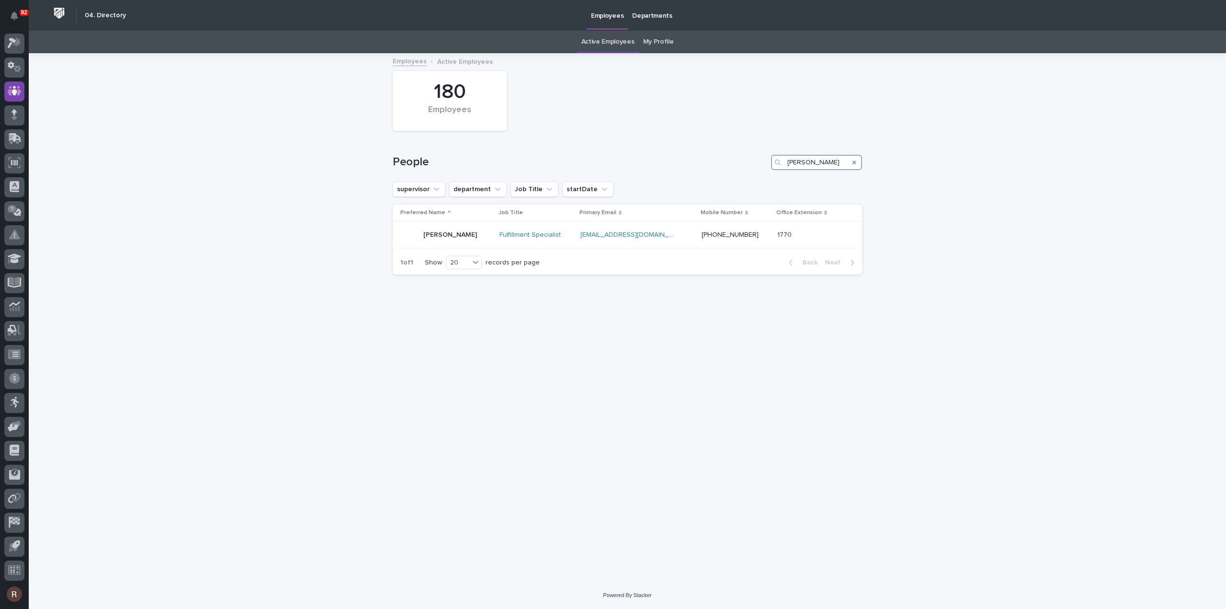
type input "mike"
